Goal: Information Seeking & Learning: Check status

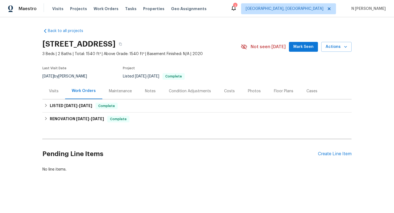
click at [57, 90] on div "Visits" at bounding box center [54, 90] width 10 height 5
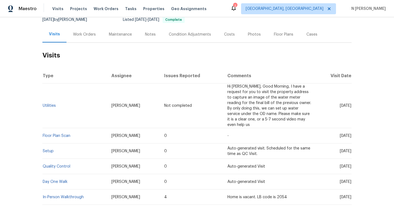
scroll to position [50, 0]
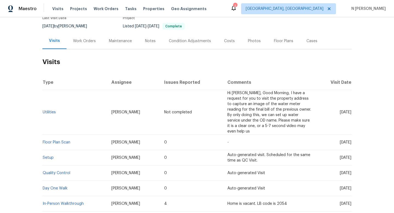
click at [91, 39] on div "Work Orders" at bounding box center [84, 40] width 23 height 5
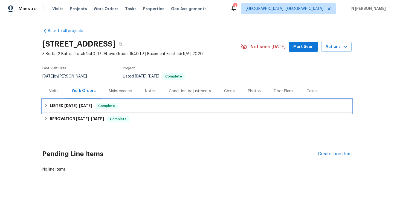
click at [81, 107] on span "[DATE]" at bounding box center [85, 106] width 13 height 4
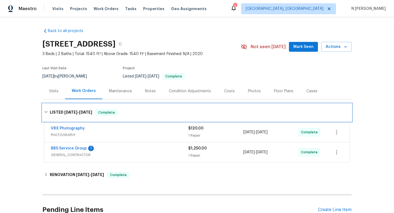
scroll to position [32, 0]
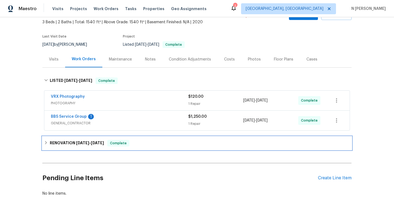
click at [96, 142] on span "[DATE]" at bounding box center [97, 143] width 13 height 4
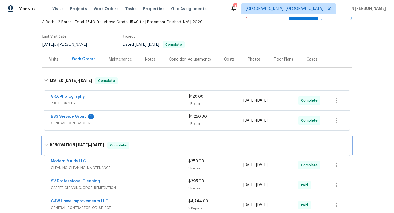
click at [45, 144] on icon at bounding box center [46, 145] width 4 height 4
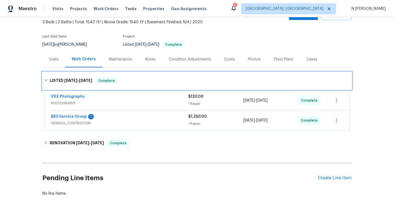
click at [46, 80] on icon at bounding box center [45, 80] width 3 height 2
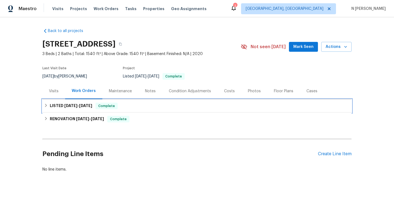
scroll to position [0, 0]
click at [116, 56] on span "3 Beds | 2 Baths | Total: 1540 ft² | Above Grade: 1540 ft² | Basement Finished:…" at bounding box center [141, 53] width 198 height 5
drag, startPoint x: 119, startPoint y: 43, endPoint x: 181, endPoint y: 43, distance: 62.3
click at [115, 43] on h2 "[STREET_ADDRESS]" at bounding box center [78, 43] width 73 height 5
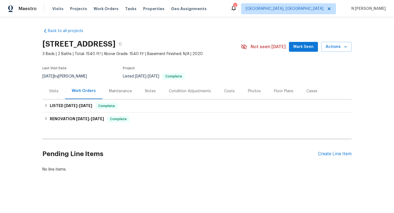
click at [231, 31] on div "Back to all projects [STREET_ADDRESS] 3 Beds | 2 Baths | Total: 1540 ft² | Abov…" at bounding box center [196, 100] width 309 height 153
click at [256, 33] on div "Back to all projects [STREET_ADDRESS] 3 Beds | 2 Baths | Total: 1540 ft² | Abov…" at bounding box center [196, 100] width 309 height 153
